Goal: Use online tool/utility: Utilize a website feature to perform a specific function

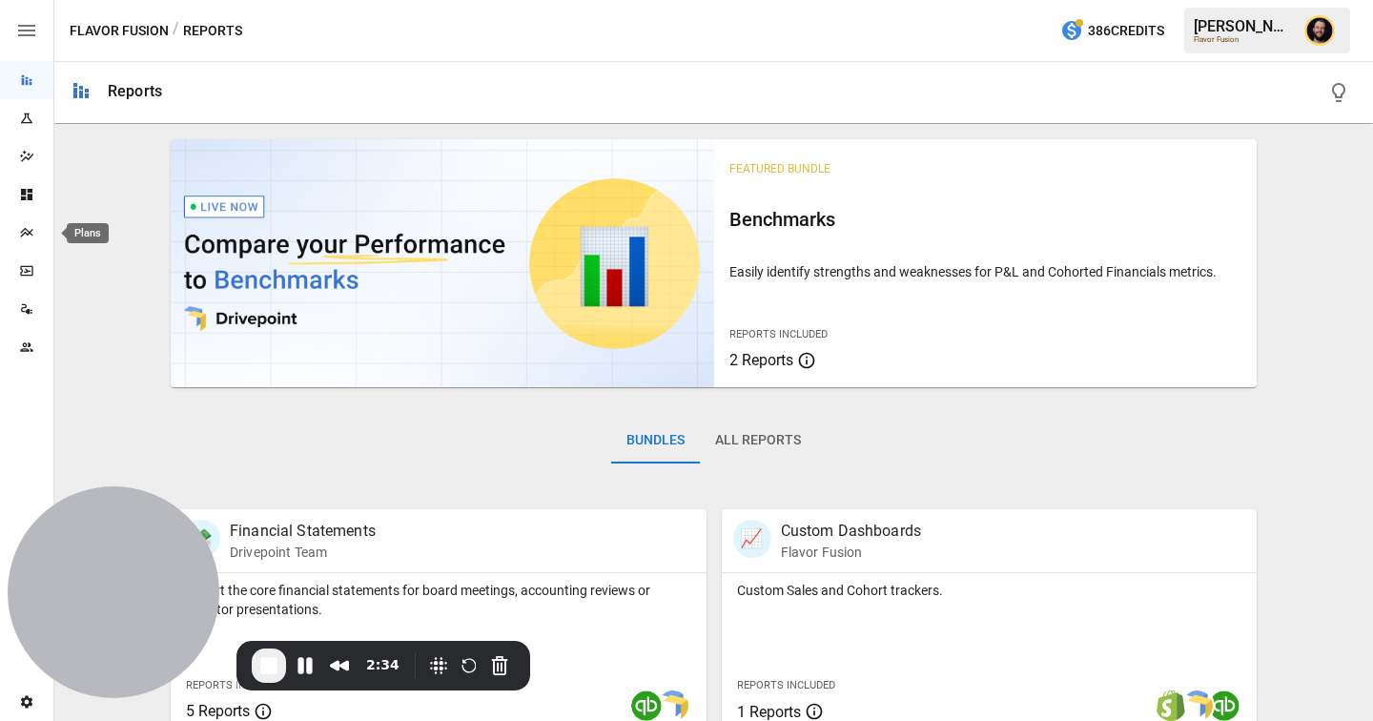
click at [31, 232] on icon "Plans" at bounding box center [26, 232] width 15 height 15
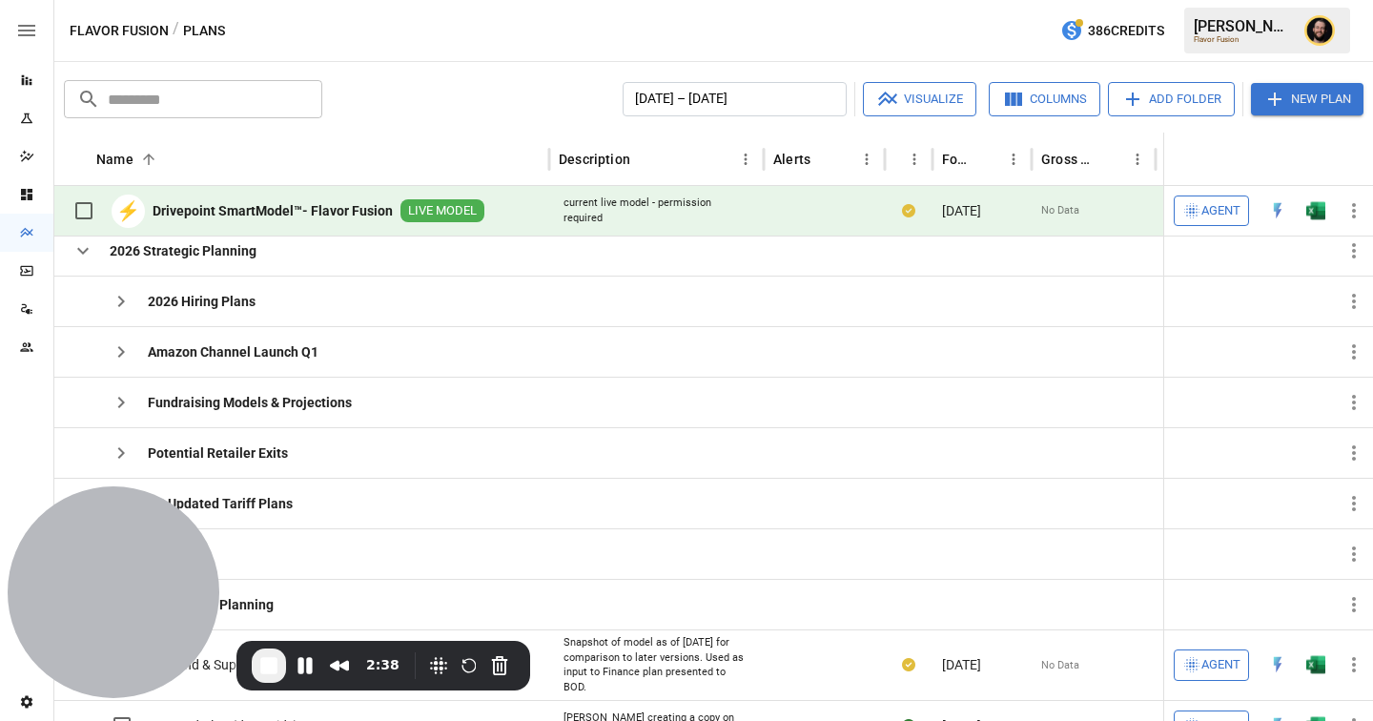
scroll to position [51, 0]
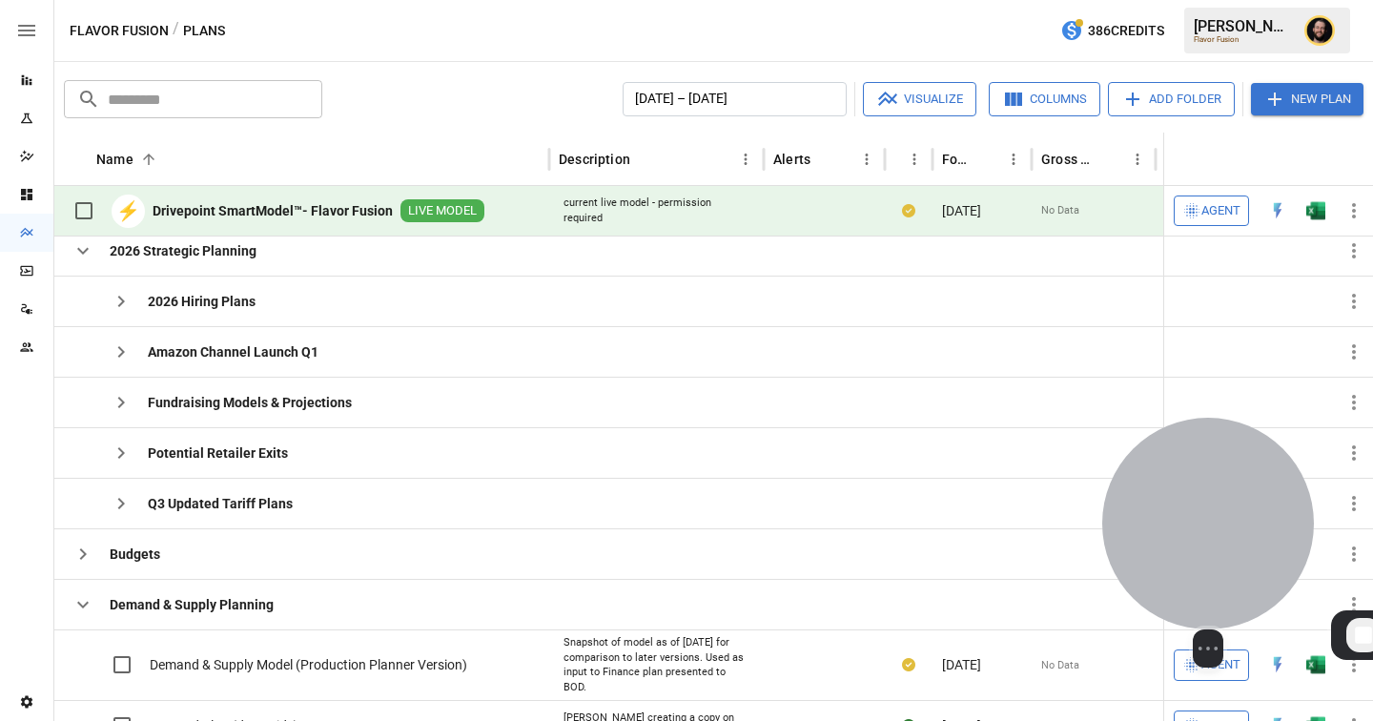
drag, startPoint x: 122, startPoint y: 618, endPoint x: 1142, endPoint y: 569, distance: 1021.3
click at [1217, 587] on div at bounding box center [1208, 524] width 212 height 212
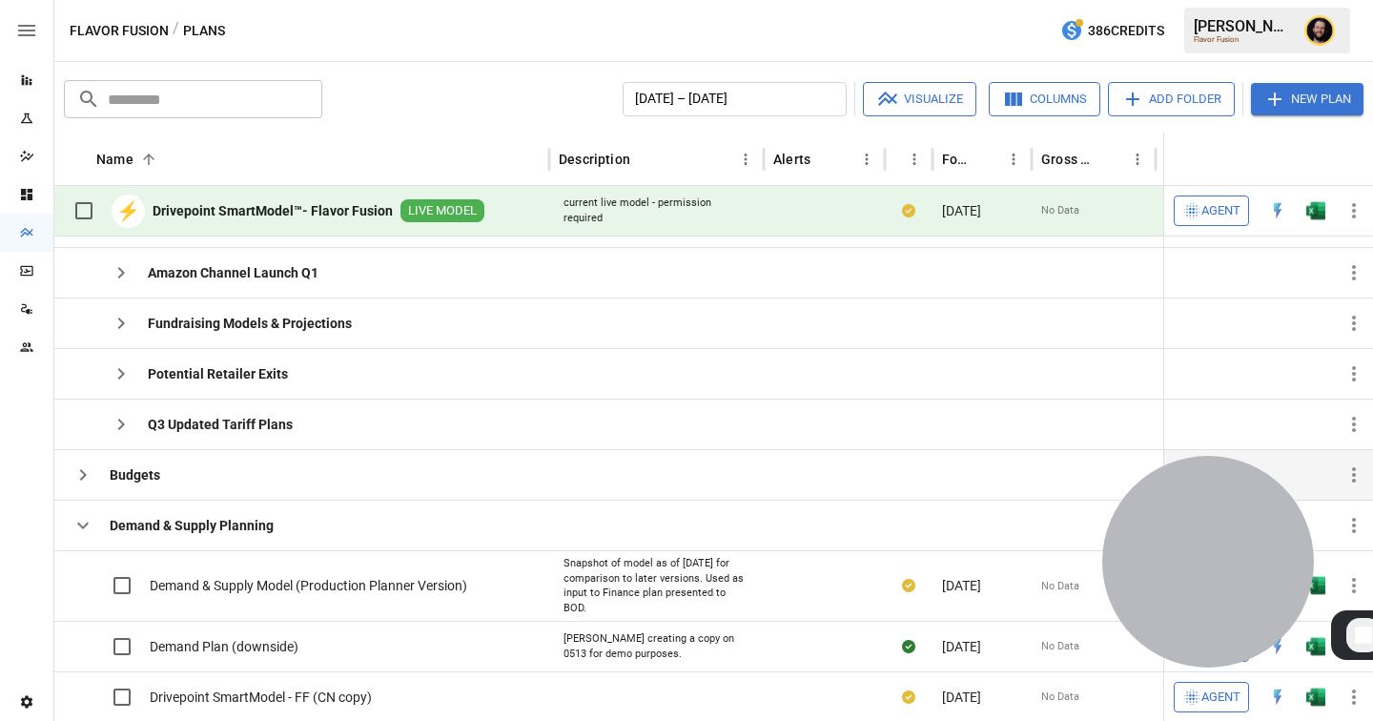
scroll to position [289, 0]
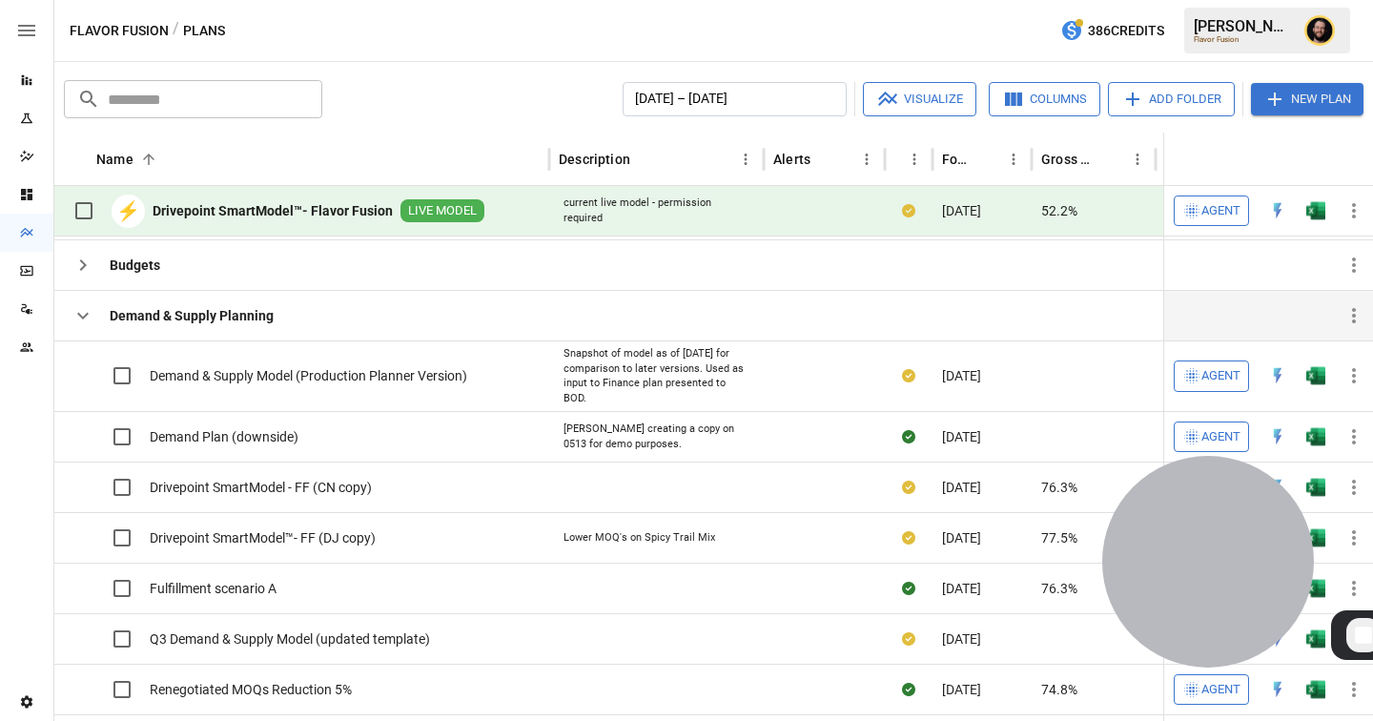
click at [76, 312] on icon "button" at bounding box center [83, 315] width 23 height 23
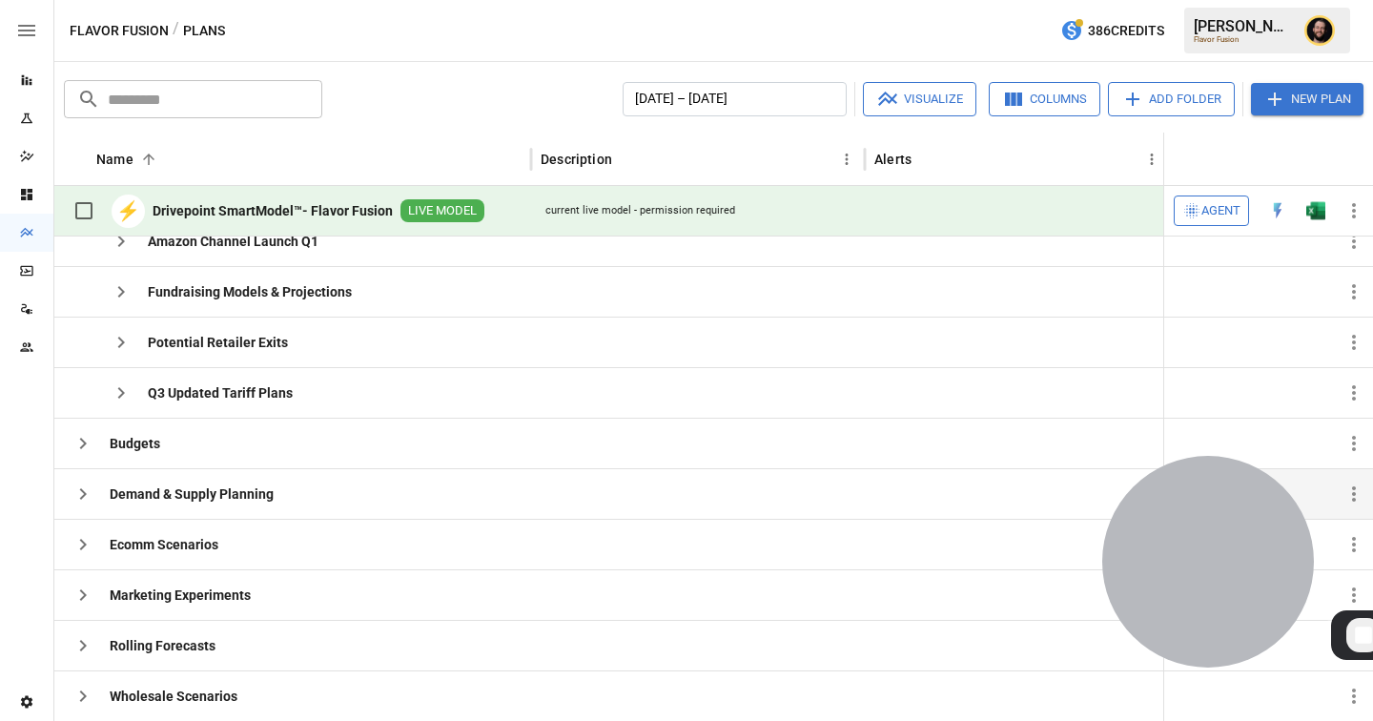
scroll to position [142, 0]
click at [85, 548] on icon "button" at bounding box center [83, 544] width 23 height 23
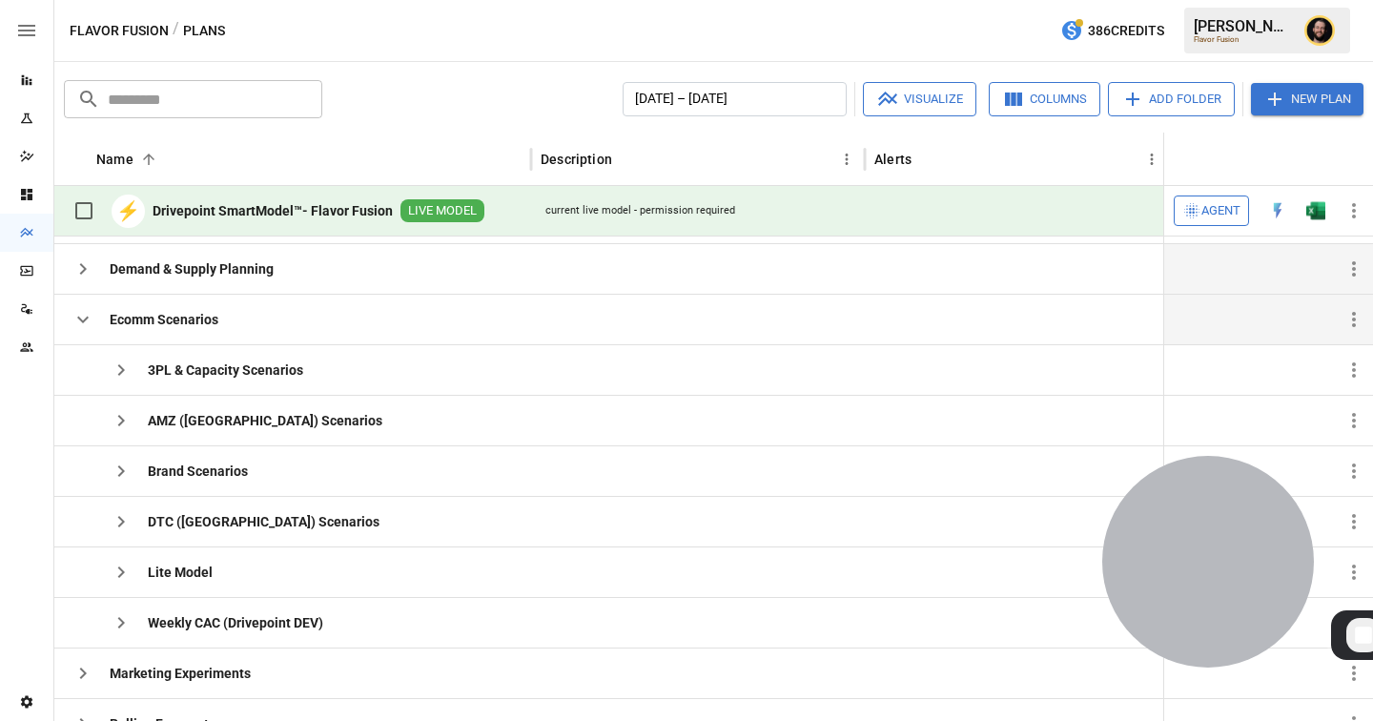
scroll to position [392, 0]
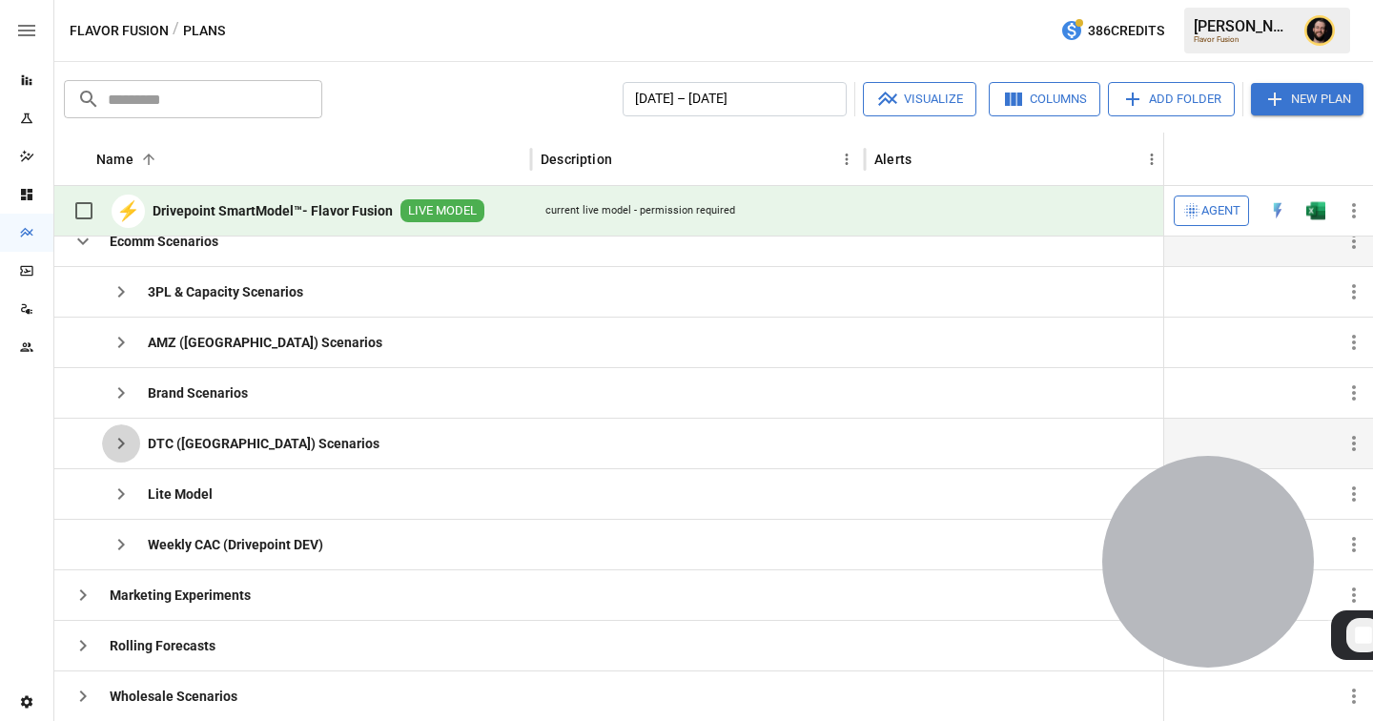
click at [112, 442] on icon "button" at bounding box center [121, 443] width 23 height 23
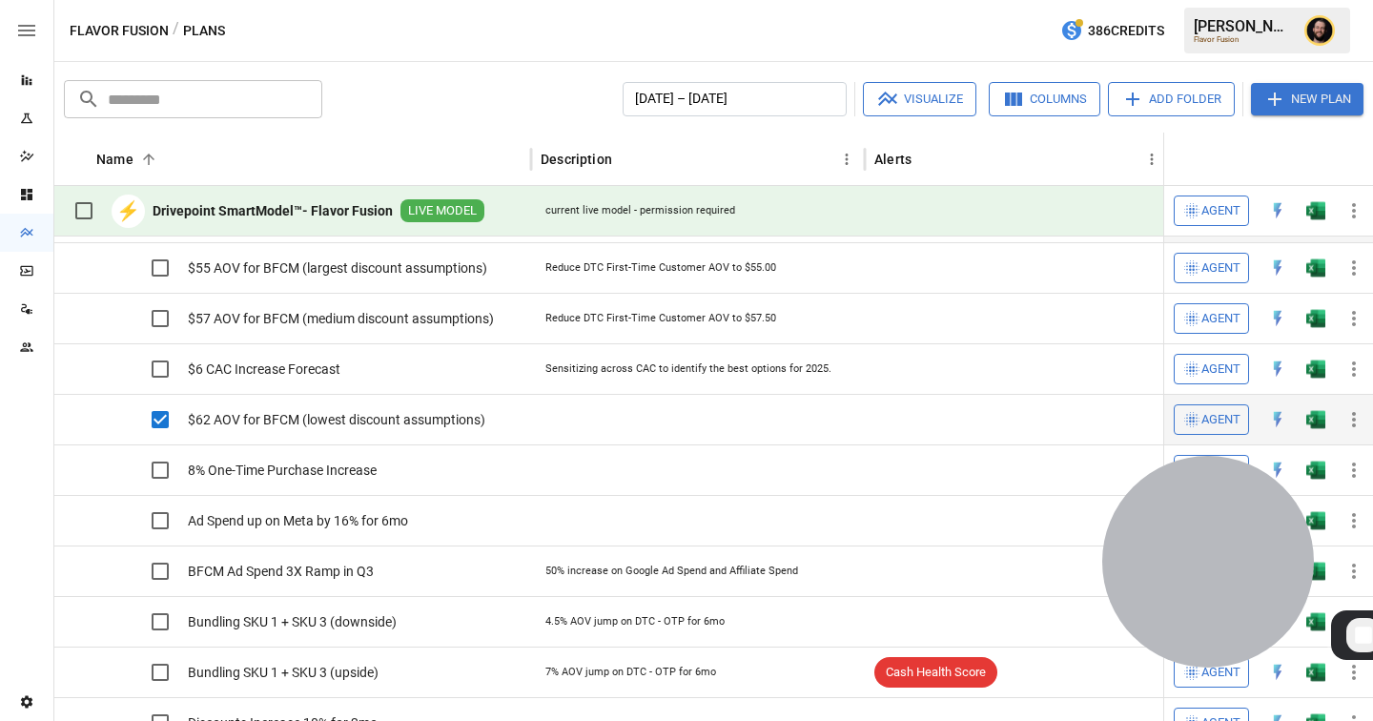
scroll to position [562, 0]
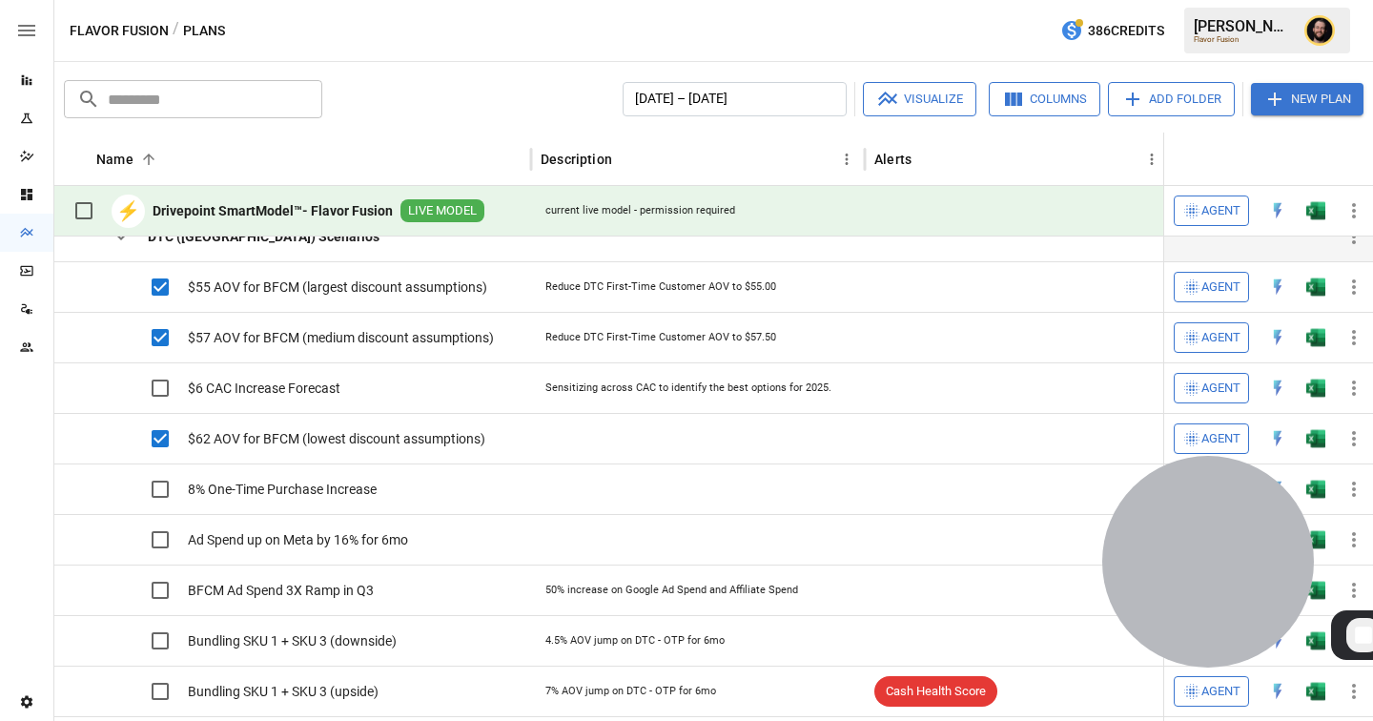
click at [917, 100] on button "Visualize" at bounding box center [919, 99] width 113 height 34
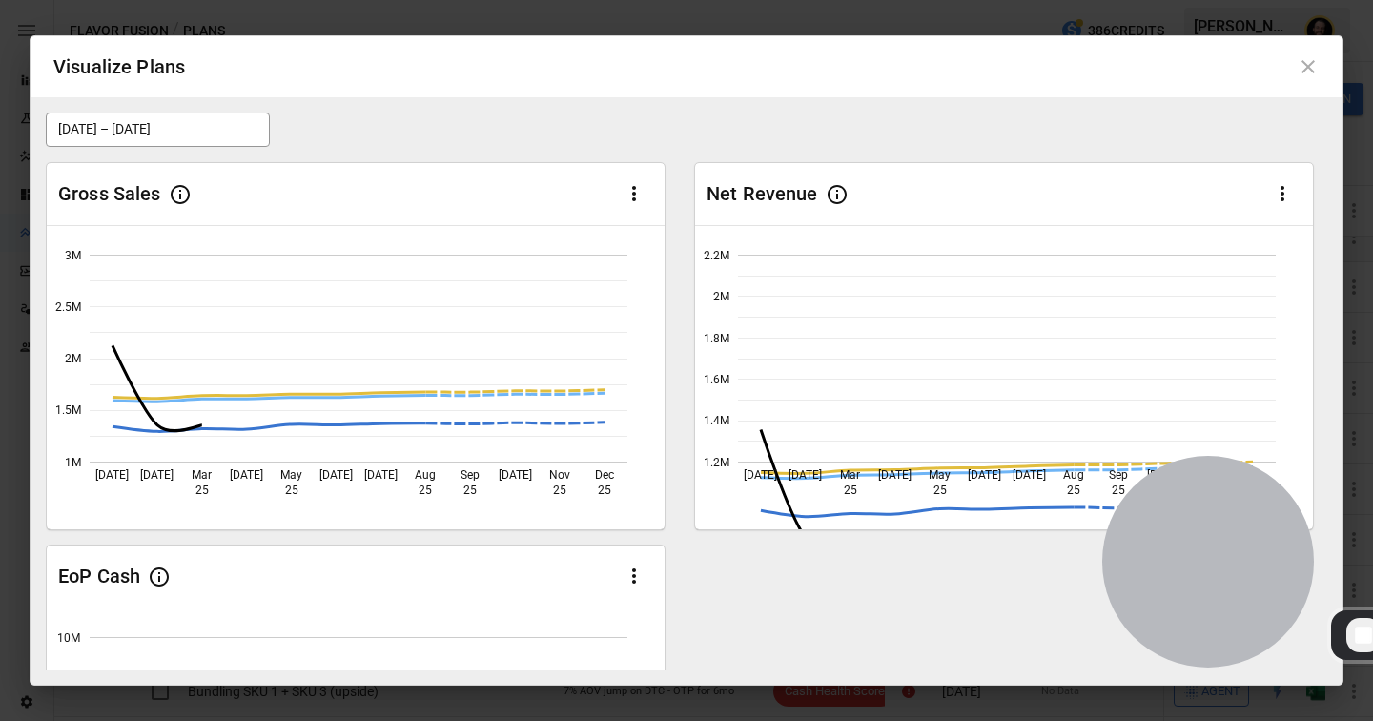
scroll to position [256, 0]
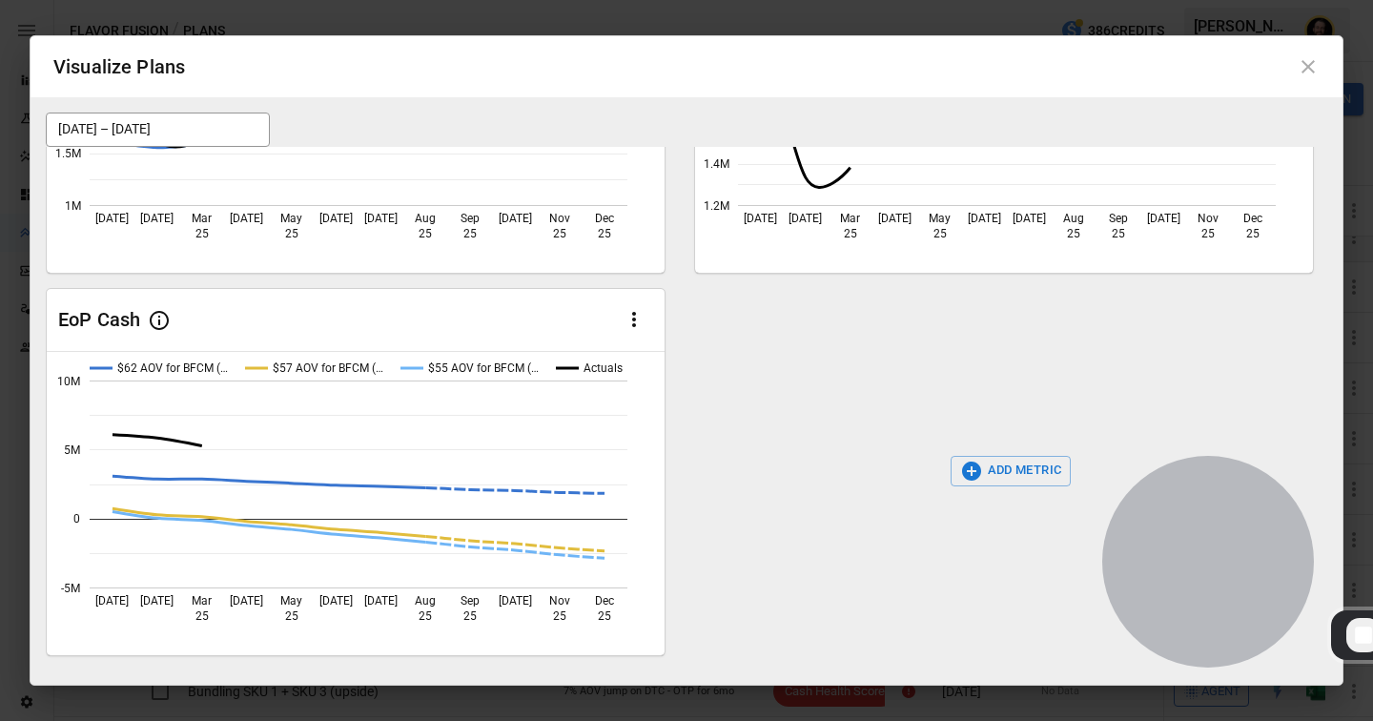
click at [1309, 67] on icon at bounding box center [1307, 66] width 13 height 13
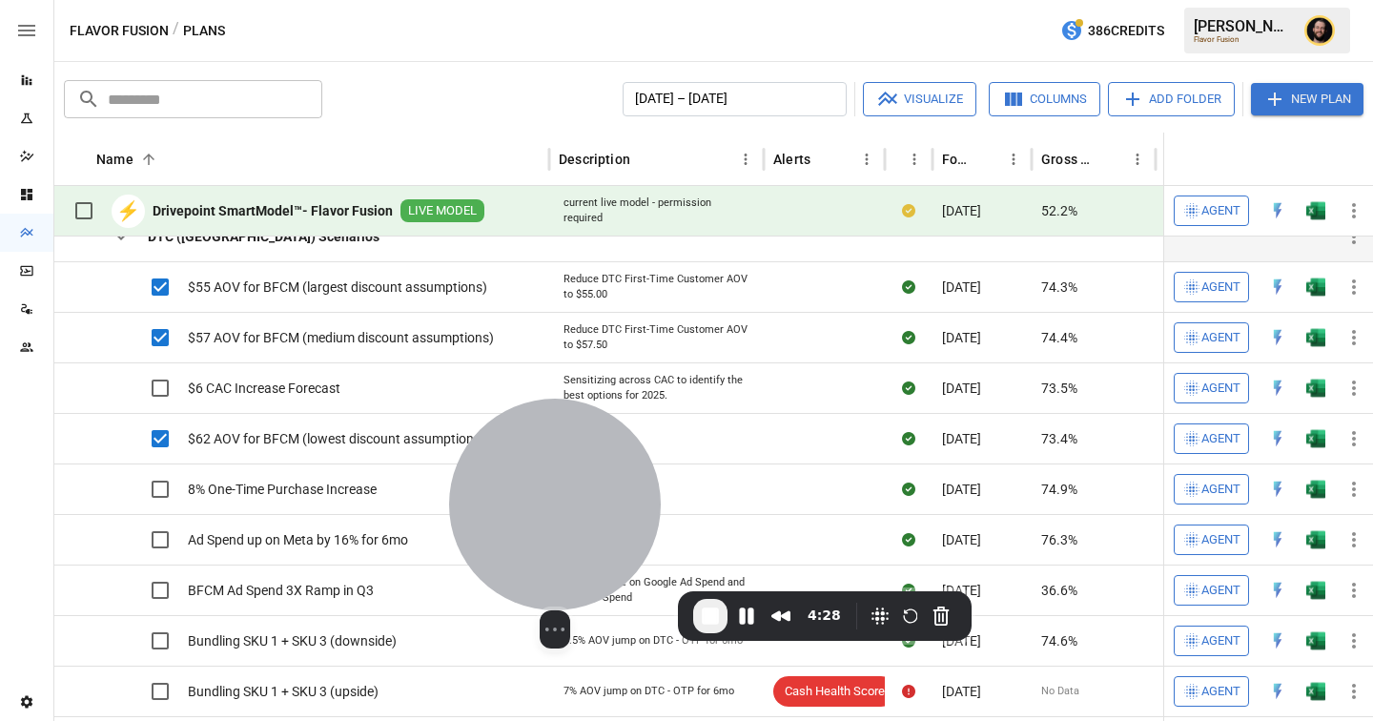
drag, startPoint x: 1213, startPoint y: 586, endPoint x: 457, endPoint y: 559, distance: 756.6
click at [453, 559] on div at bounding box center [555, 505] width 212 height 212
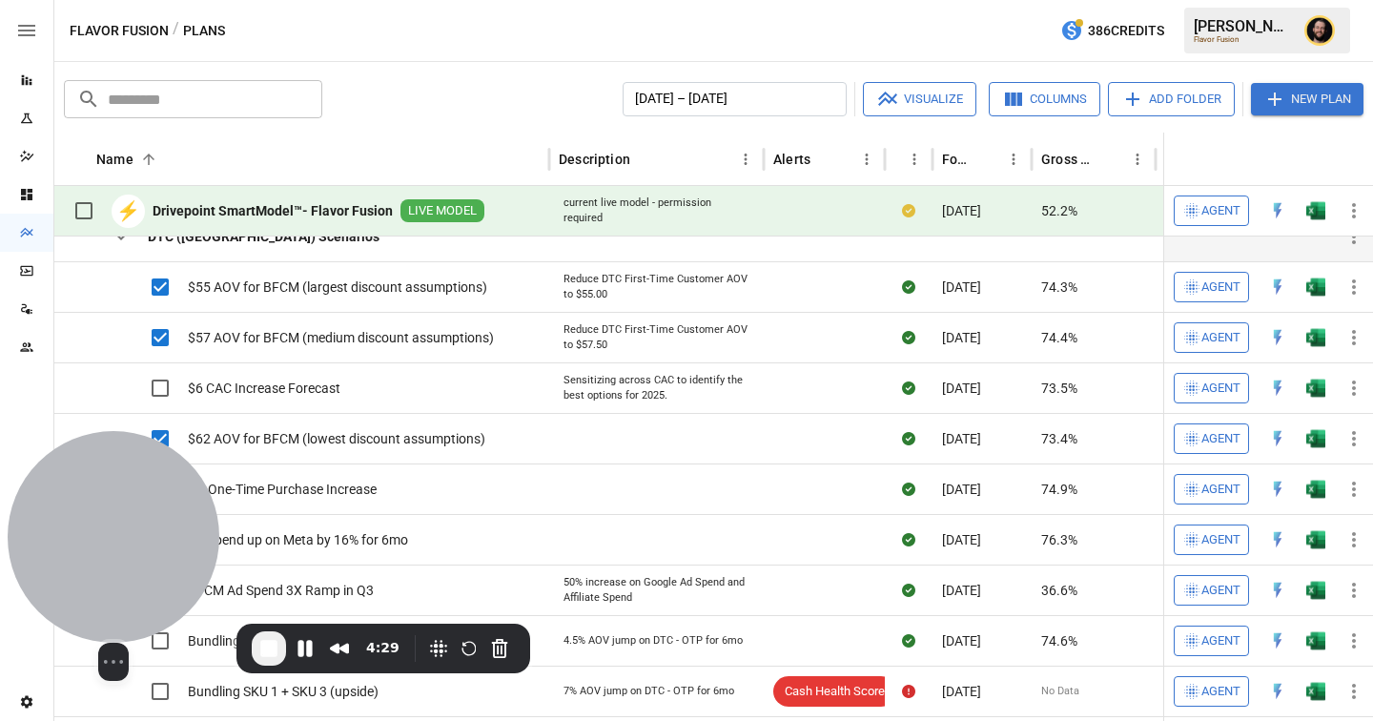
drag, startPoint x: 452, startPoint y: 541, endPoint x: 93, endPoint y: 582, distance: 360.8
click at [93, 582] on div at bounding box center [114, 537] width 212 height 212
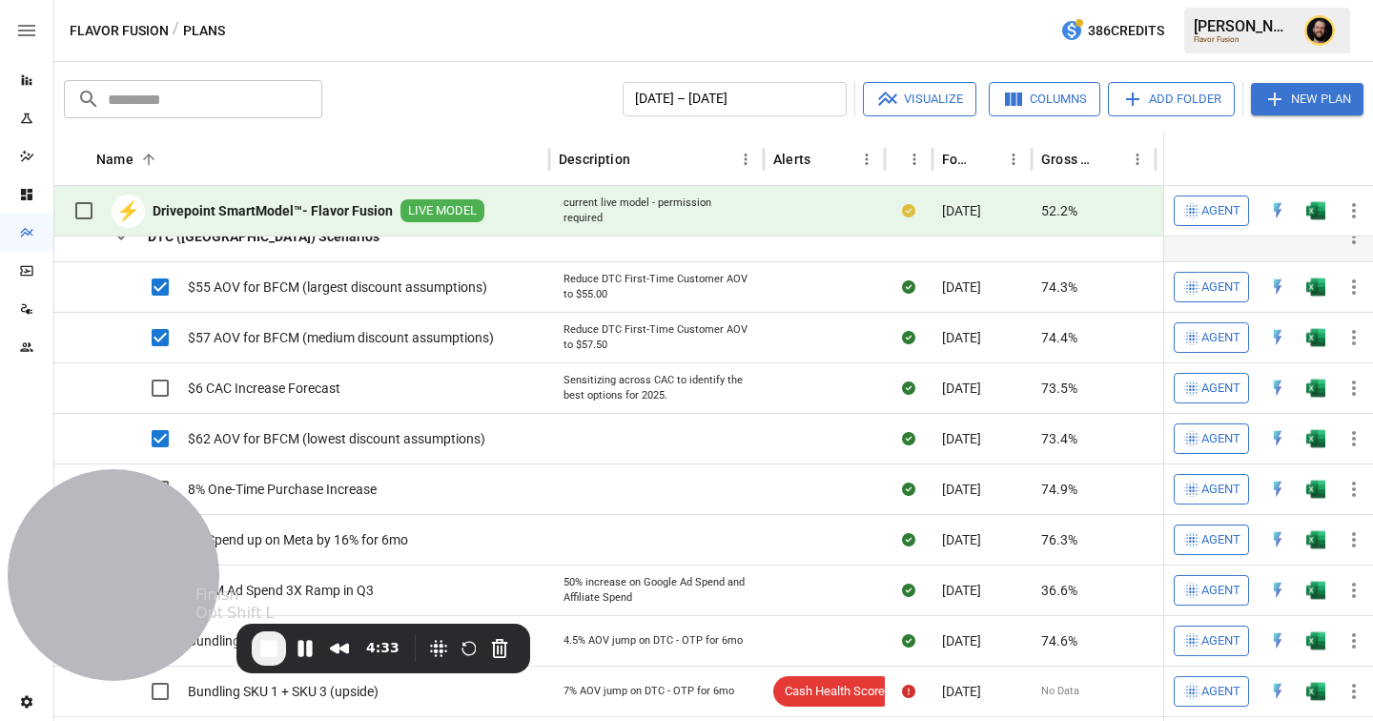
click at [270, 655] on span "End Recording" at bounding box center [268, 648] width 23 height 23
